Goal: Transaction & Acquisition: Download file/media

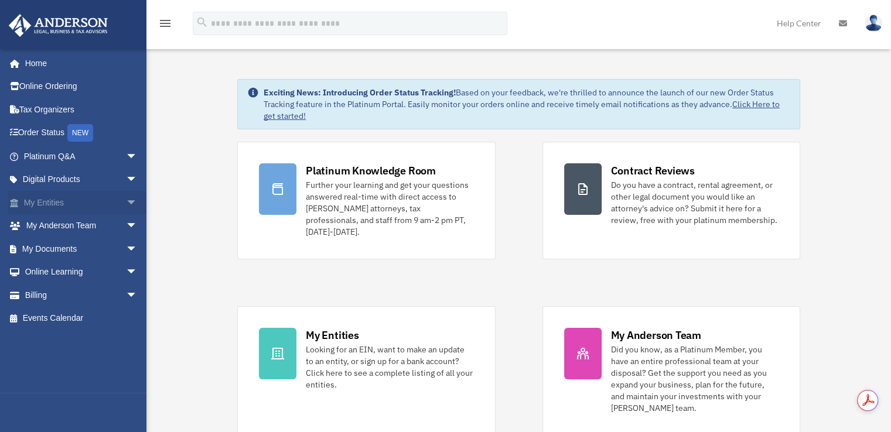
click at [52, 198] on link "My Entities arrow_drop_down" at bounding box center [81, 202] width 147 height 23
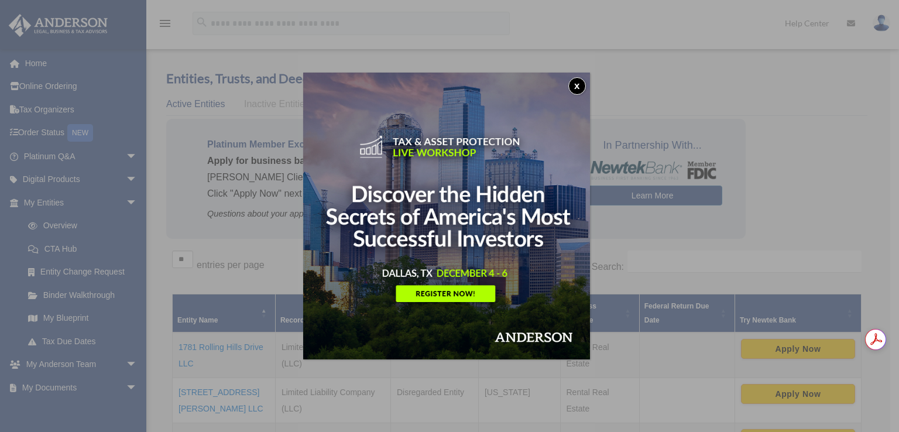
click at [580, 81] on button "x" at bounding box center [578, 86] width 18 height 18
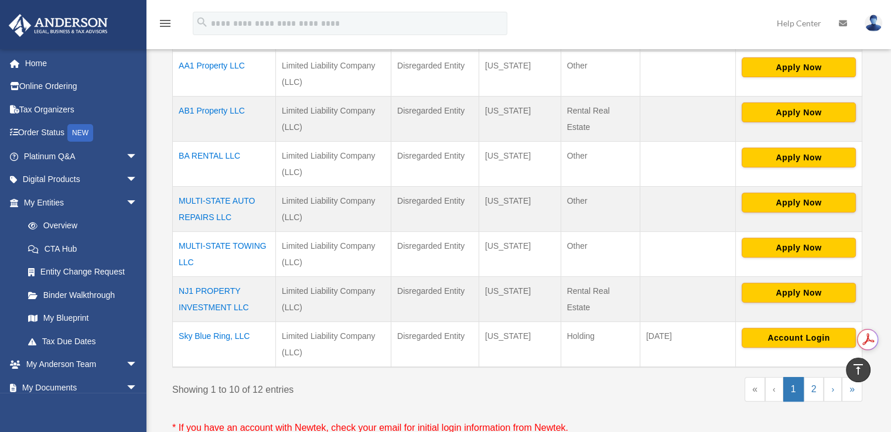
click at [211, 334] on td "Sky Blue Ring, LLC" at bounding box center [224, 344] width 103 height 46
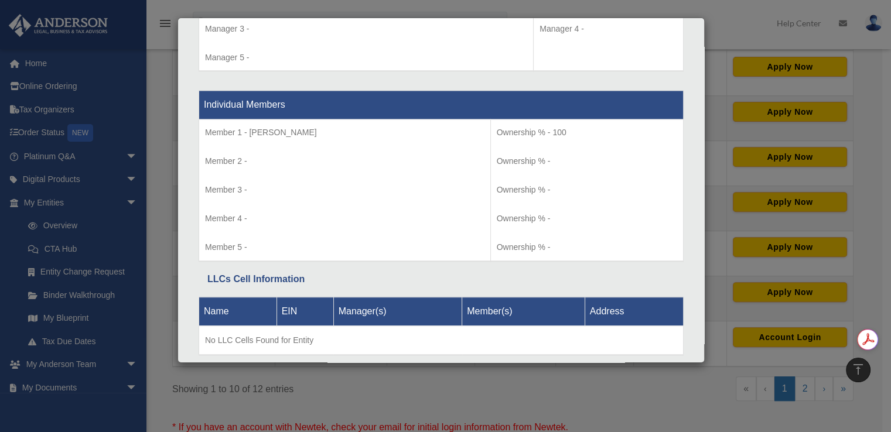
scroll to position [1193, 0]
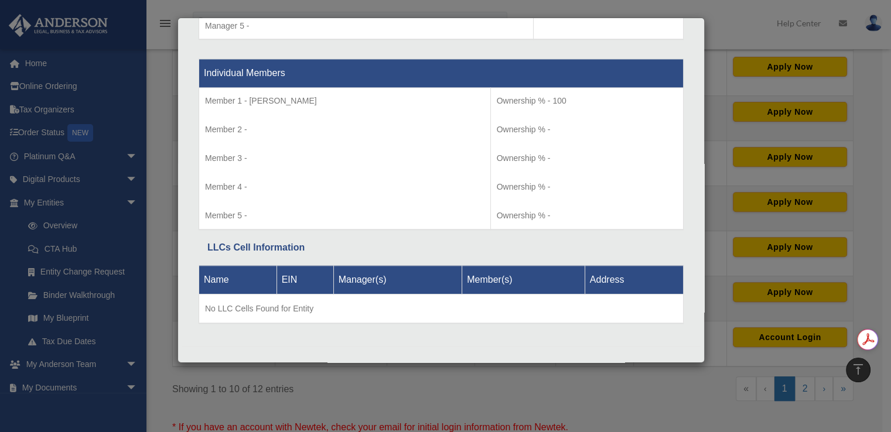
click at [291, 273] on th "EIN" at bounding box center [304, 279] width 57 height 29
click at [723, 47] on div "Details × Articles Sent Organizational Date" at bounding box center [445, 216] width 891 height 432
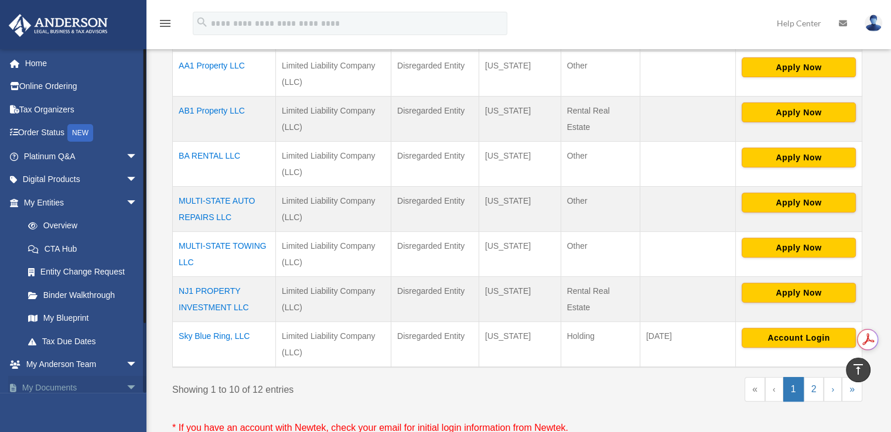
click at [52, 381] on link "My Documents arrow_drop_down" at bounding box center [81, 387] width 147 height 23
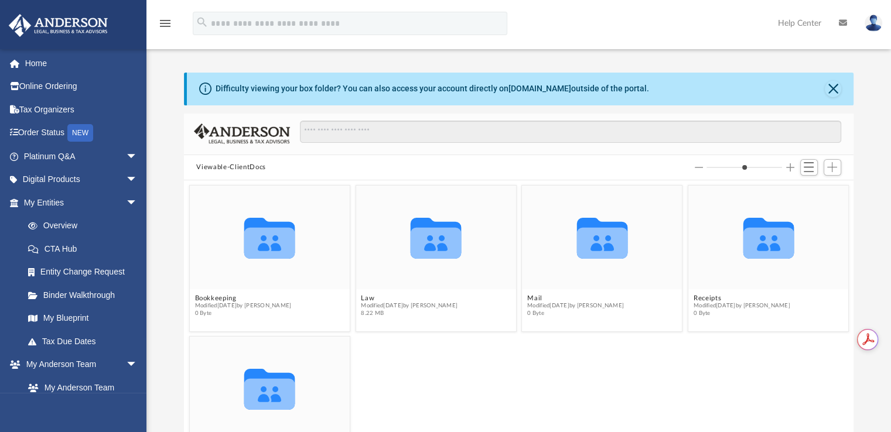
scroll to position [257, 660]
click at [423, 220] on icon "grid" at bounding box center [435, 238] width 51 height 41
click at [435, 238] on icon "grid" at bounding box center [435, 238] width 51 height 41
click at [423, 279] on div "Collaborated Folder" at bounding box center [435, 238] width 160 height 104
click at [366, 297] on button "Law" at bounding box center [409, 299] width 97 height 8
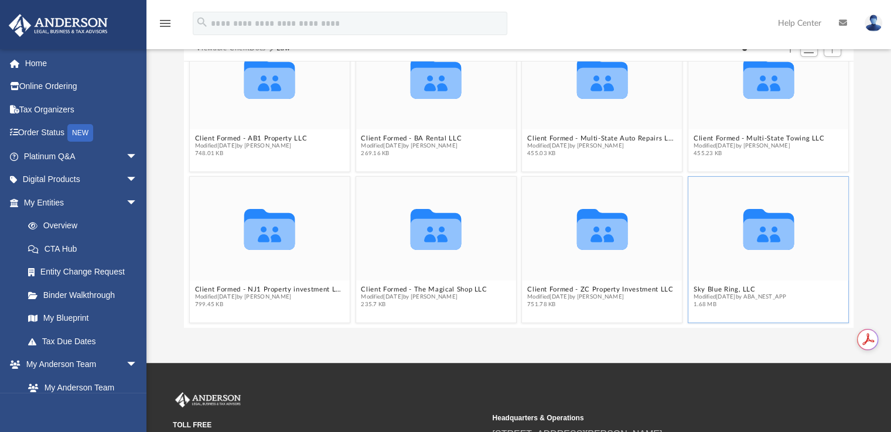
scroll to position [0, 0]
click at [761, 247] on icon "grid" at bounding box center [767, 234] width 51 height 31
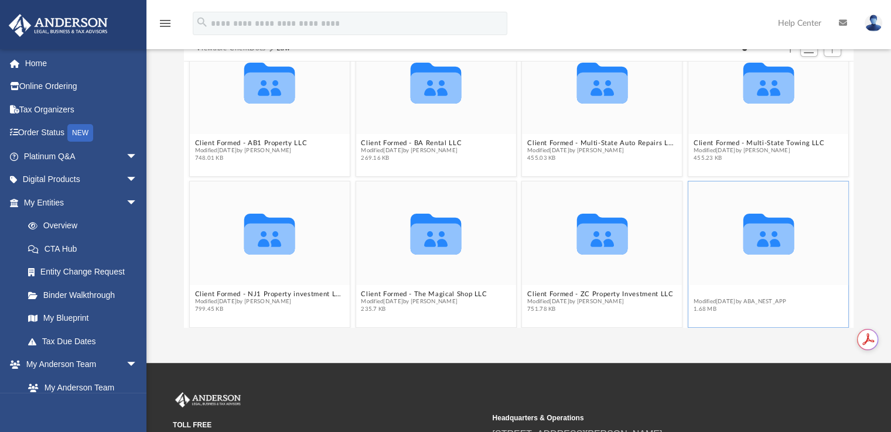
click at [706, 289] on figcaption "Sky Blue Ring, LLC Modified Mon Jul 14 2025 by ABA_NEST_APP 1.68 MB" at bounding box center [768, 301] width 160 height 31
click at [703, 293] on button "Sky Blue Ring, LLC" at bounding box center [739, 294] width 93 height 8
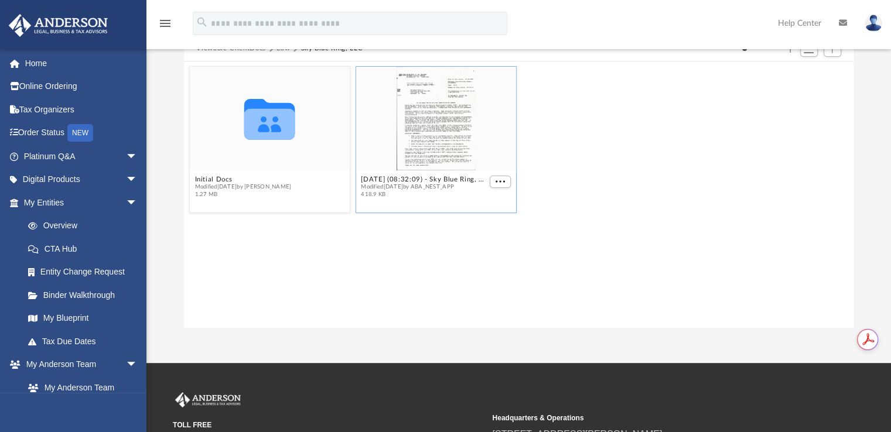
click at [453, 111] on div "grid" at bounding box center [435, 119] width 160 height 104
click at [497, 183] on span "More options" at bounding box center [499, 182] width 9 height 6
click at [485, 223] on li "Download" at bounding box center [487, 221] width 34 height 12
click at [502, 176] on button "More options" at bounding box center [500, 182] width 21 height 12
